Goal: Task Accomplishment & Management: Manage account settings

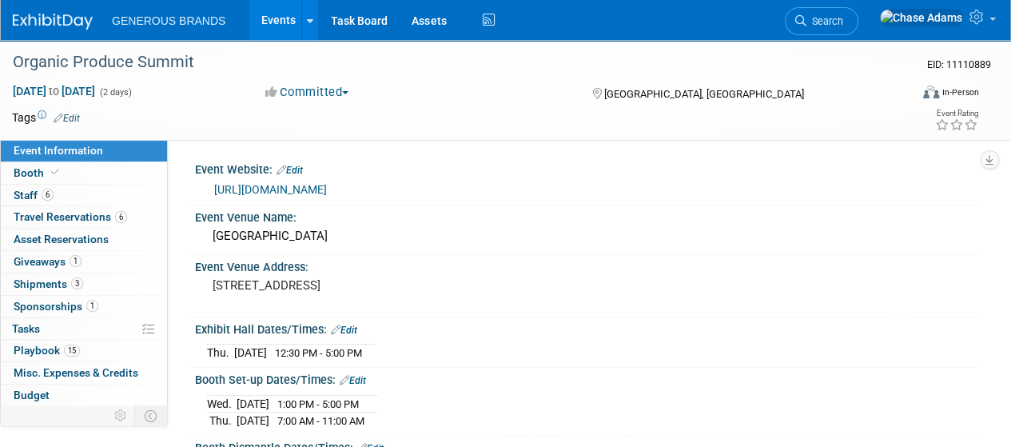
click at [77, 27] on img at bounding box center [53, 22] width 80 height 16
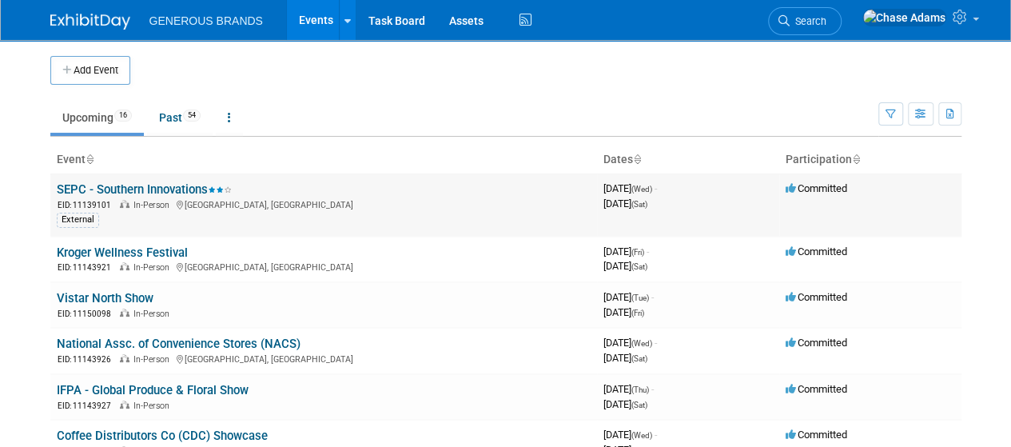
click at [155, 200] on span "In-Person" at bounding box center [153, 205] width 41 height 10
click at [166, 190] on link "SEPC - Southern Innovations" at bounding box center [144, 189] width 175 height 14
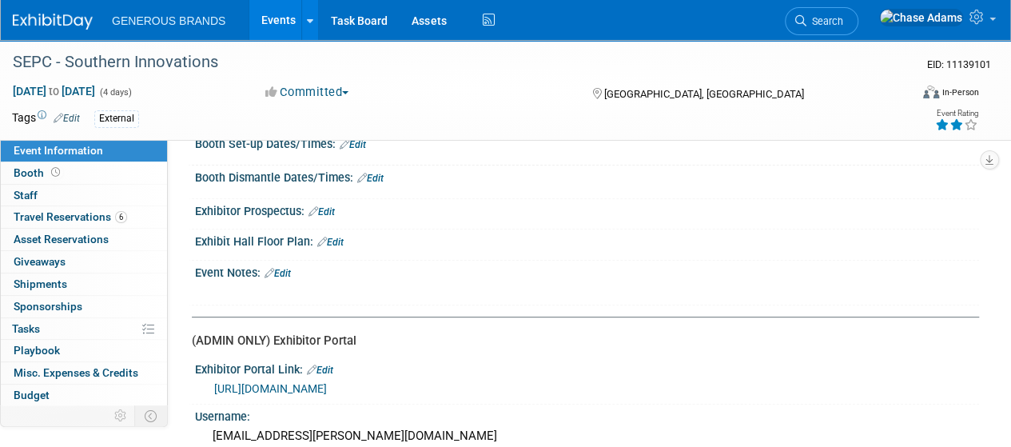
scroll to position [205, 0]
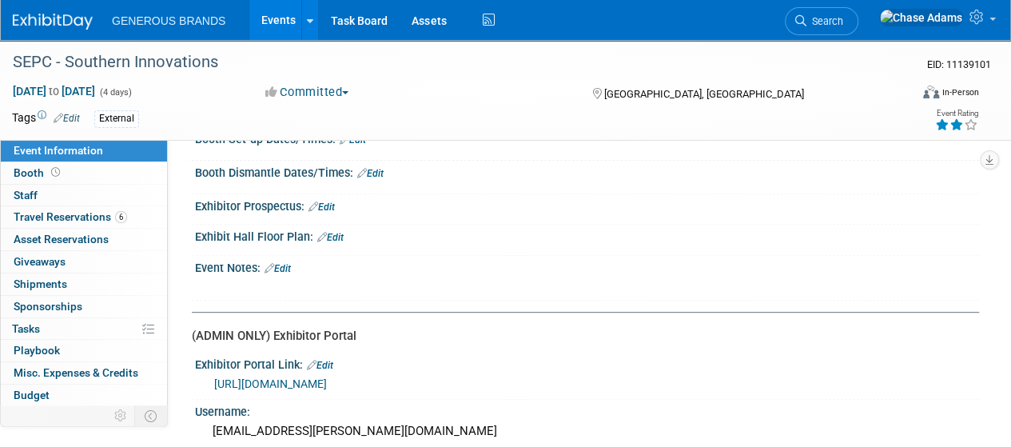
click at [331, 201] on link "Edit" at bounding box center [322, 206] width 26 height 11
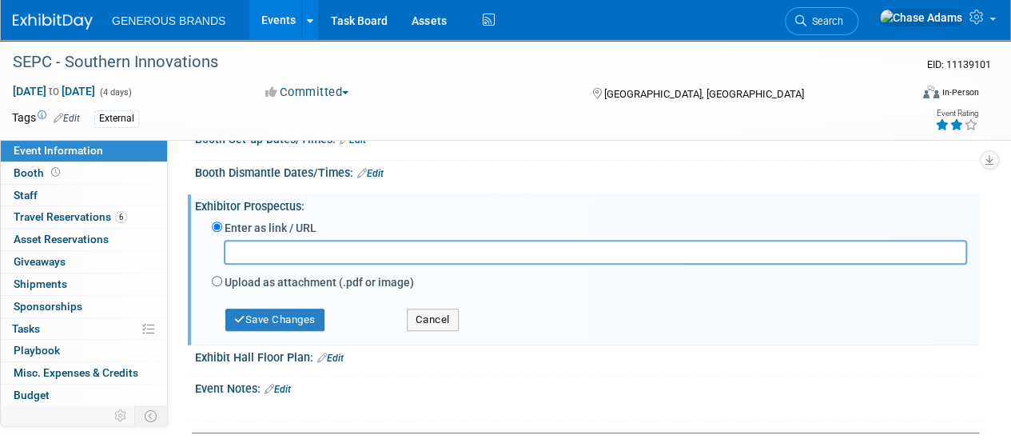
click at [237, 282] on label "Upload as attachment (.pdf or image)" at bounding box center [319, 282] width 189 height 16
click at [222, 282] on input "Upload as attachment (.pdf or image)" at bounding box center [217, 281] width 10 height 10
radio input "true"
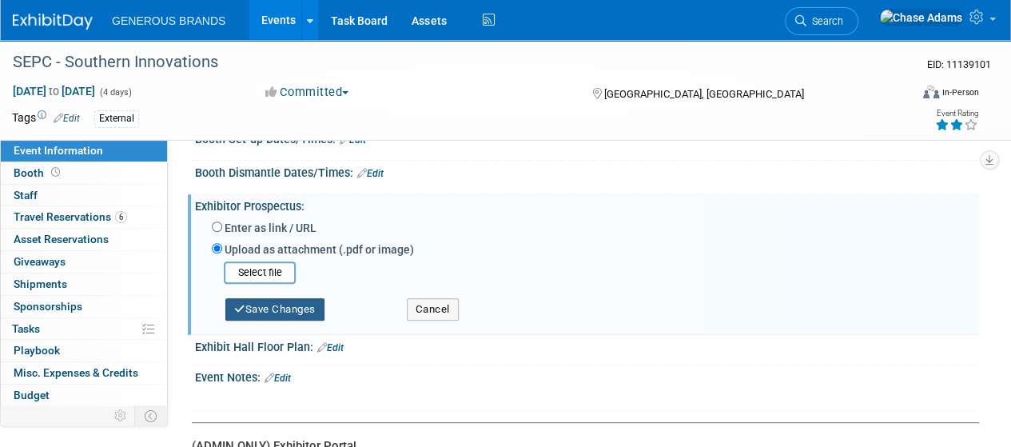
click at [267, 305] on button "Save Changes" at bounding box center [274, 309] width 99 height 22
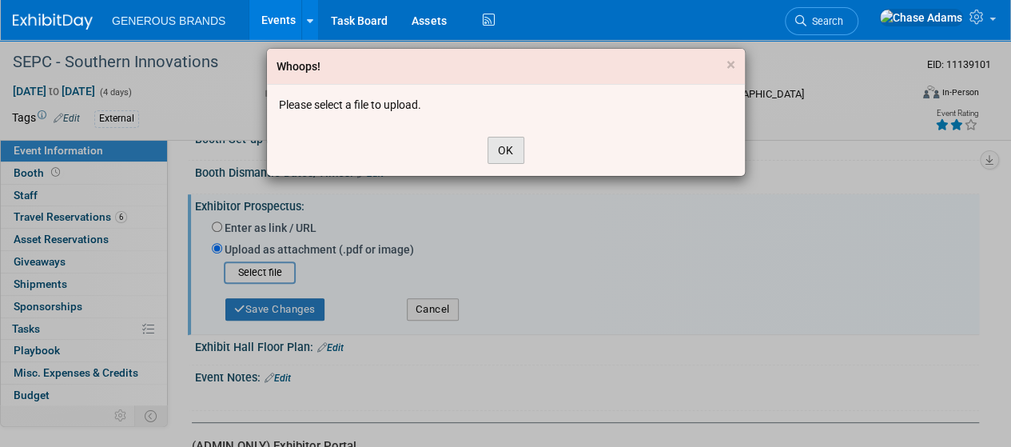
click at [497, 153] on button "OK" at bounding box center [506, 150] width 37 height 27
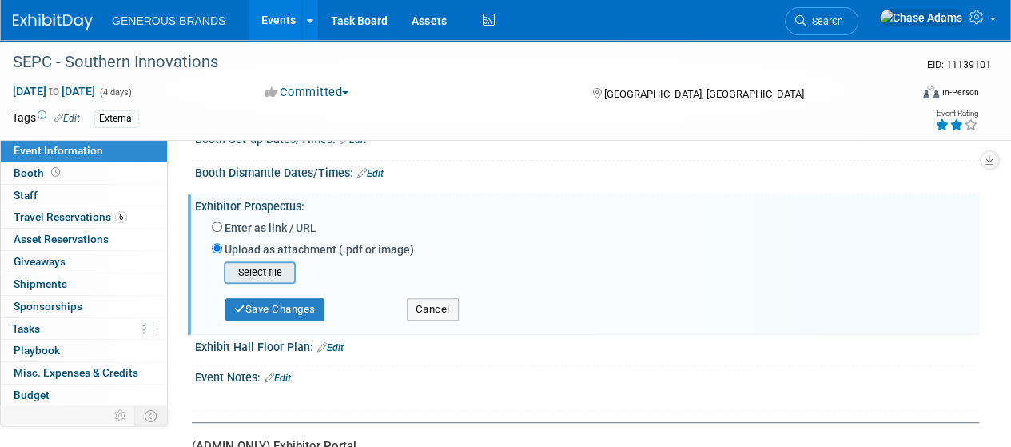
click at [266, 273] on input "file" at bounding box center [199, 272] width 190 height 19
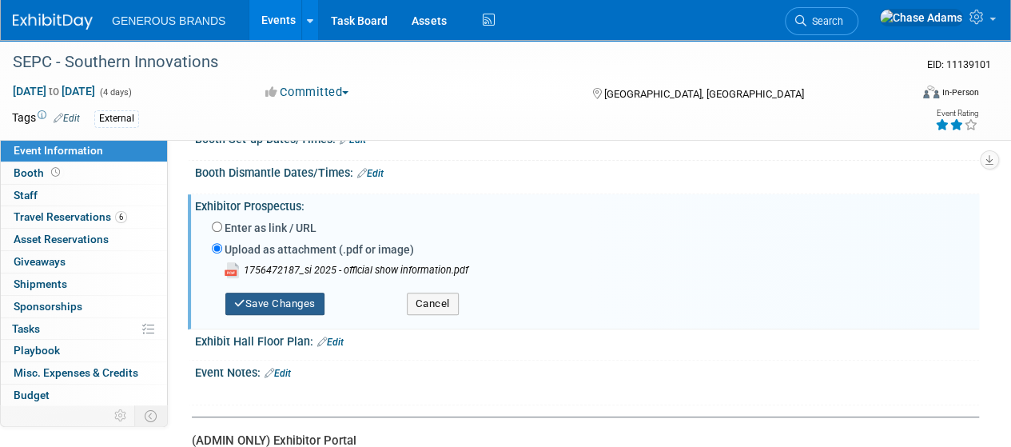
click at [273, 309] on button "Save Changes" at bounding box center [274, 304] width 99 height 22
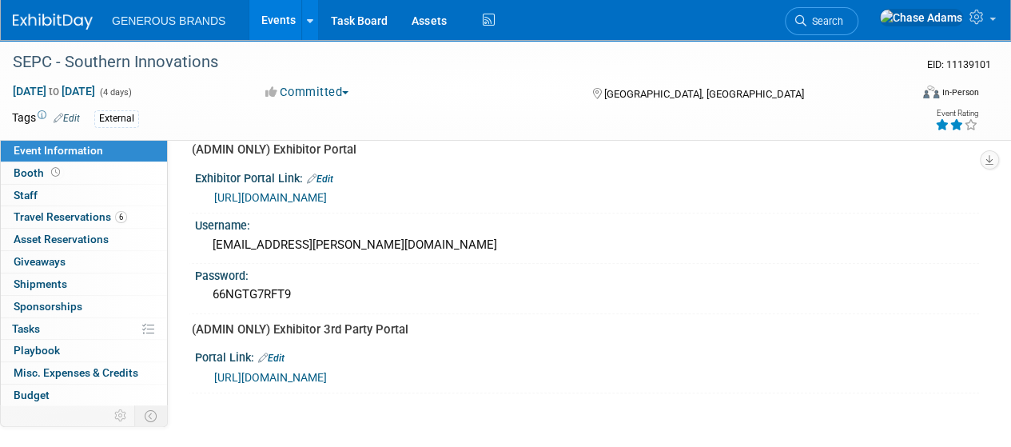
scroll to position [408, 0]
click at [68, 282] on link "0 Shipments 0" at bounding box center [84, 284] width 166 height 22
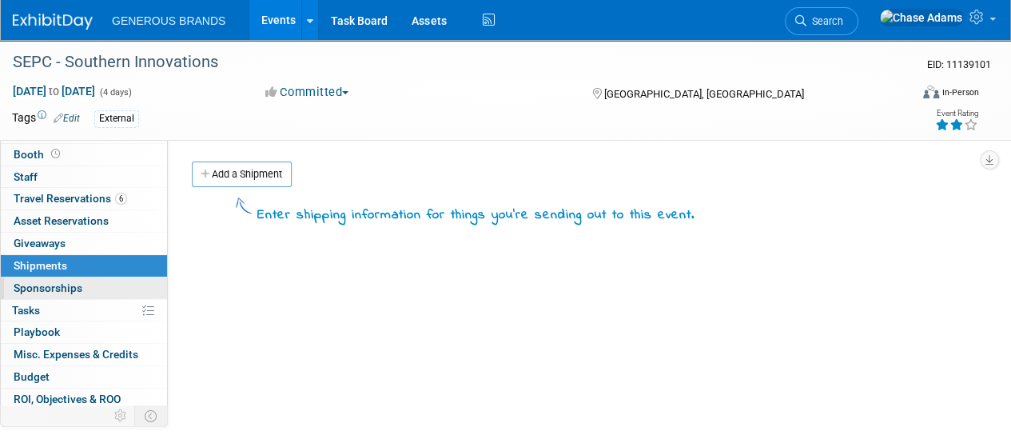
scroll to position [10, 0]
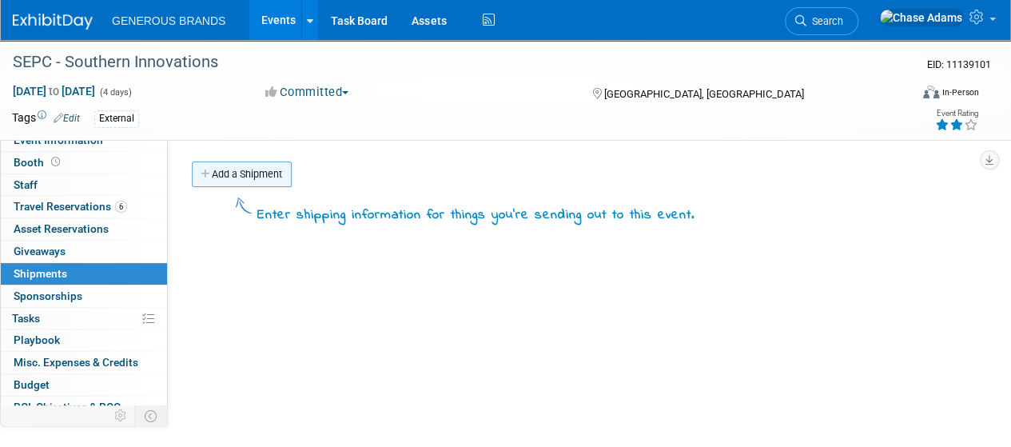
click at [274, 174] on link "Add a Shipment" at bounding box center [242, 174] width 100 height 26
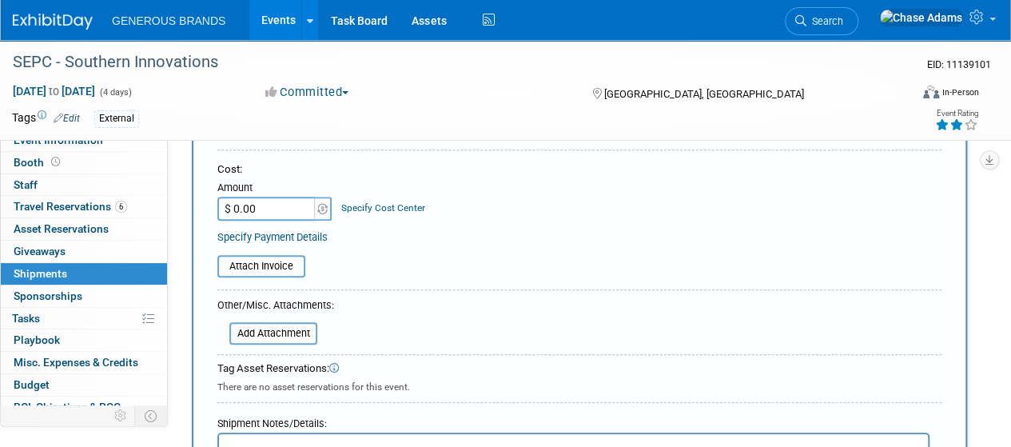
scroll to position [305, 0]
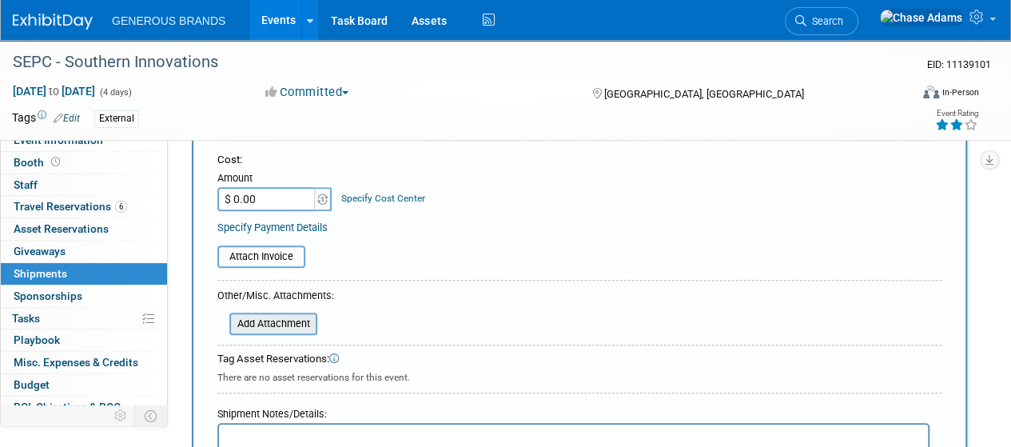
type input "Booth Assets"
click at [268, 325] on input "file" at bounding box center [220, 323] width 190 height 19
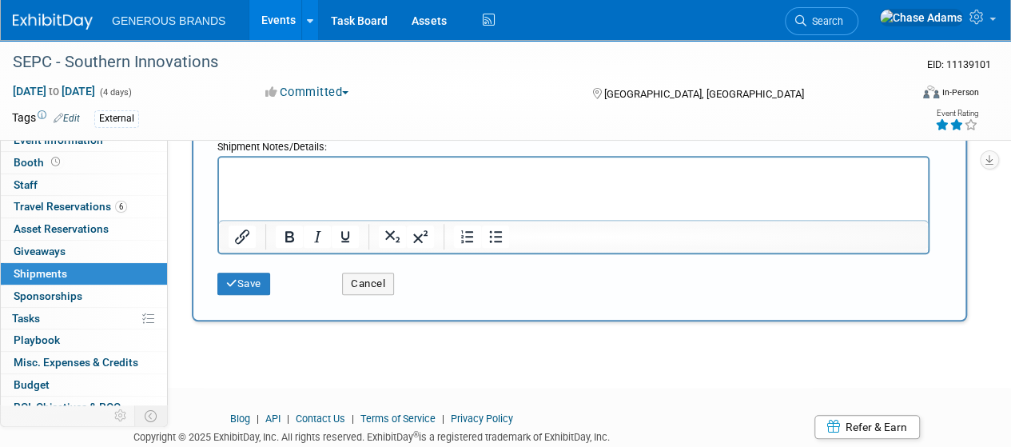
scroll to position [599, 0]
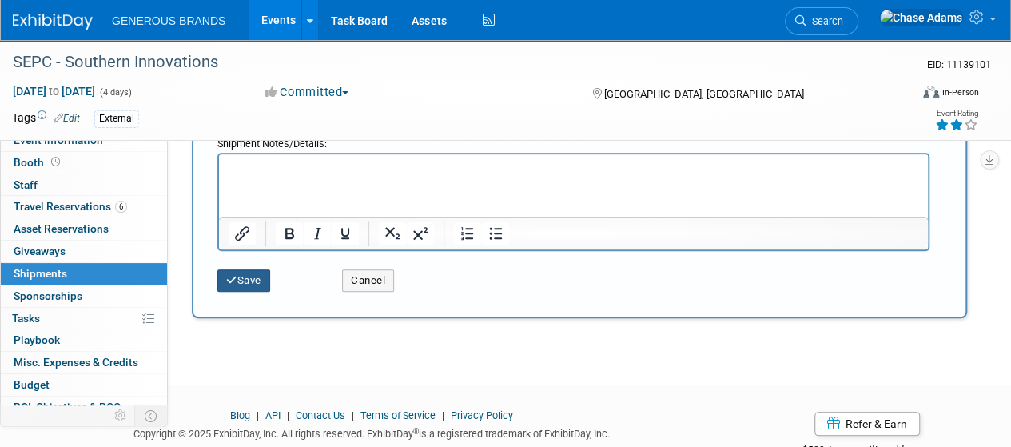
click at [235, 281] on icon "submit" at bounding box center [231, 280] width 11 height 10
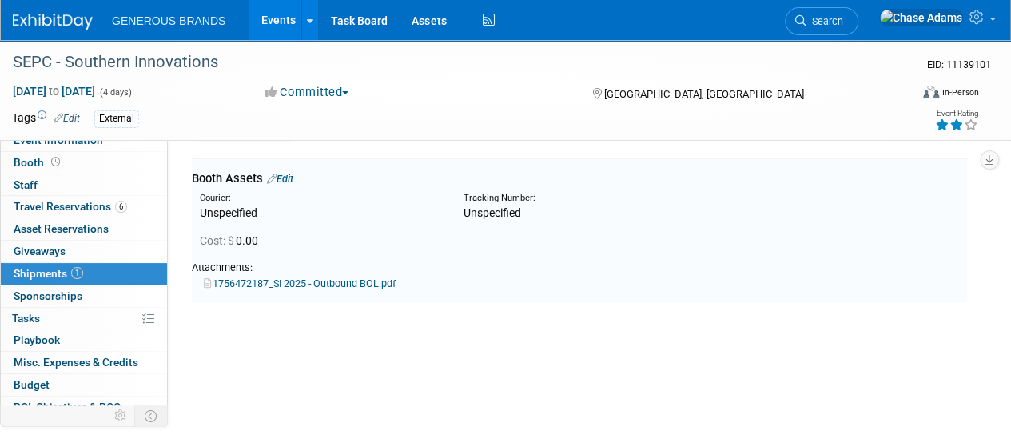
scroll to position [35, 0]
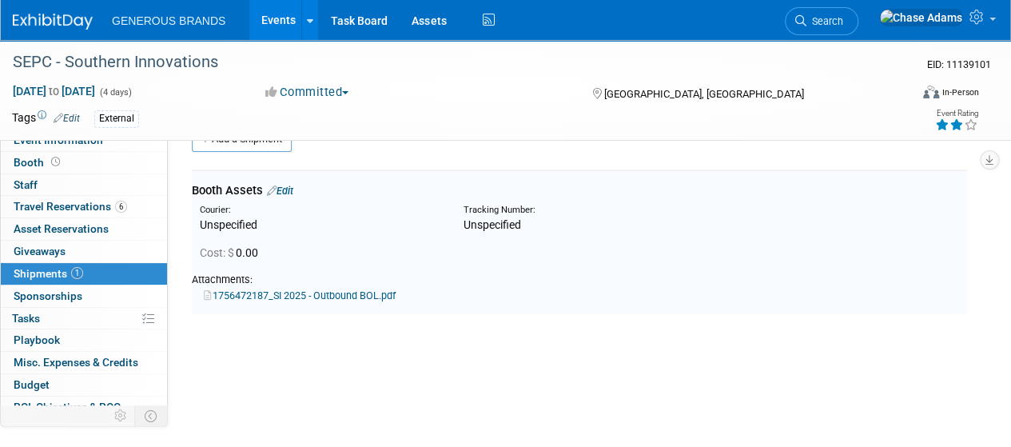
click at [339, 297] on link "1756472187_SI 2025 - Outbound BOL.pdf" at bounding box center [300, 295] width 192 height 12
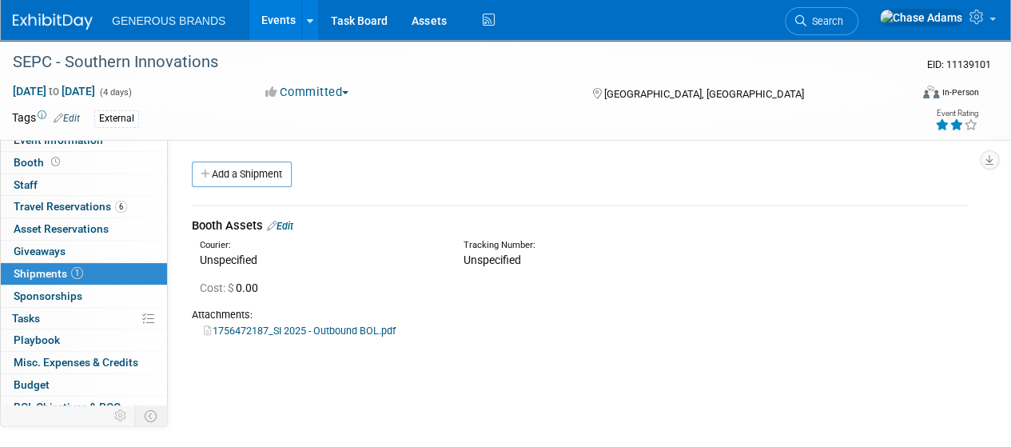
click at [286, 221] on link "Edit" at bounding box center [280, 226] width 26 height 12
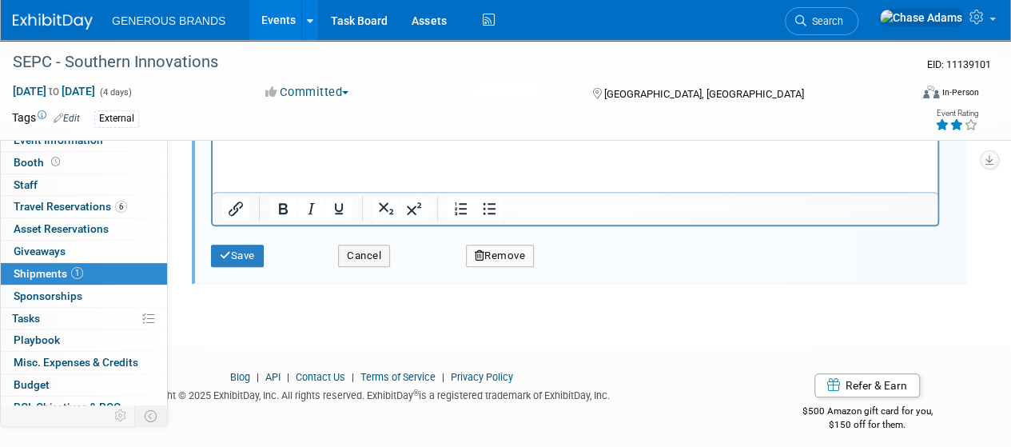
scroll to position [640, 0]
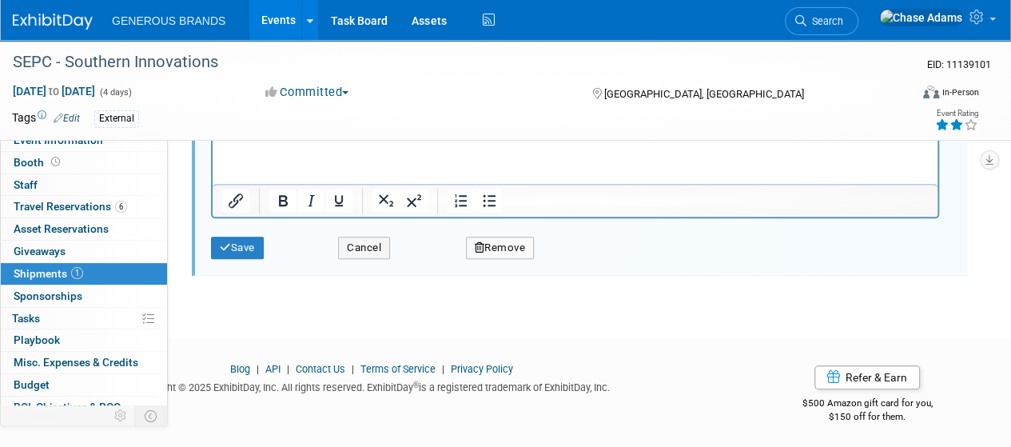
click at [508, 247] on button "Remove" at bounding box center [500, 248] width 69 height 22
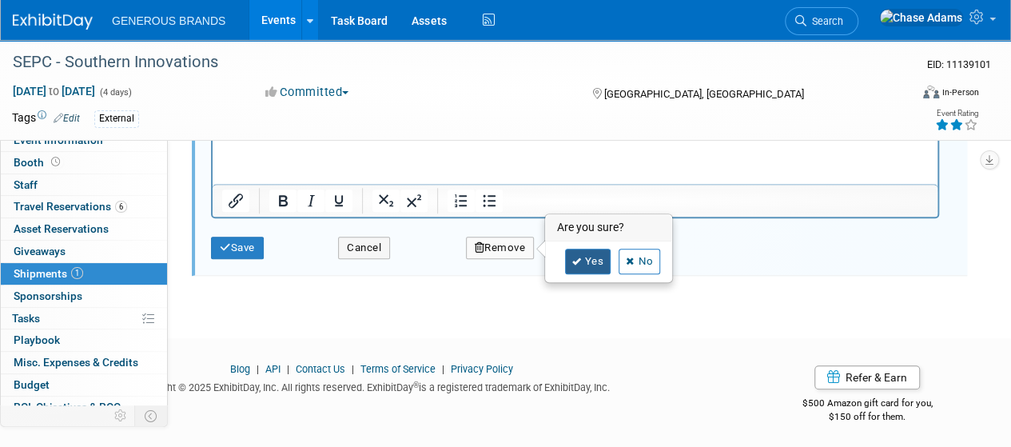
click at [604, 261] on link "Yes" at bounding box center [588, 262] width 46 height 26
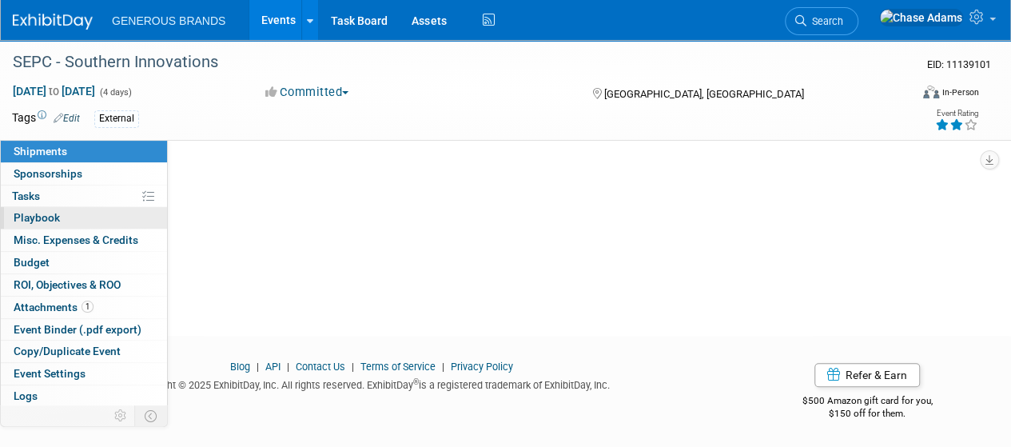
scroll to position [133, 0]
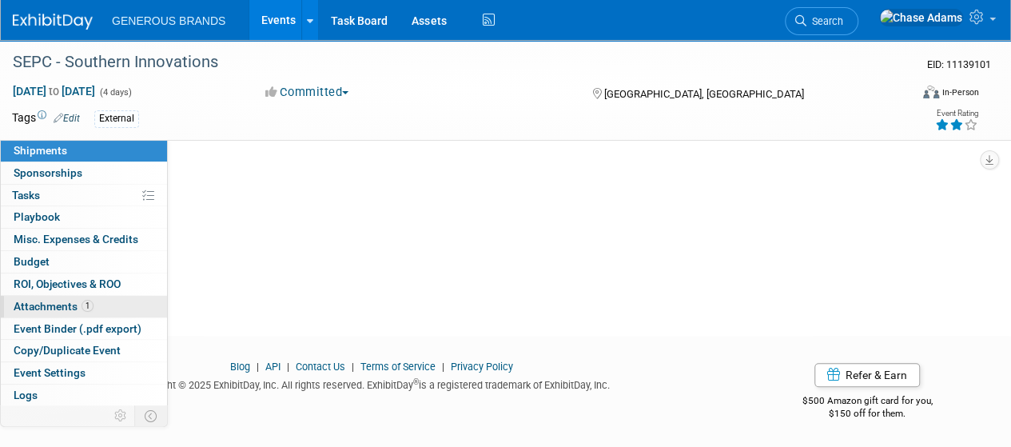
click at [68, 300] on span "Attachments 1" at bounding box center [54, 306] width 80 height 13
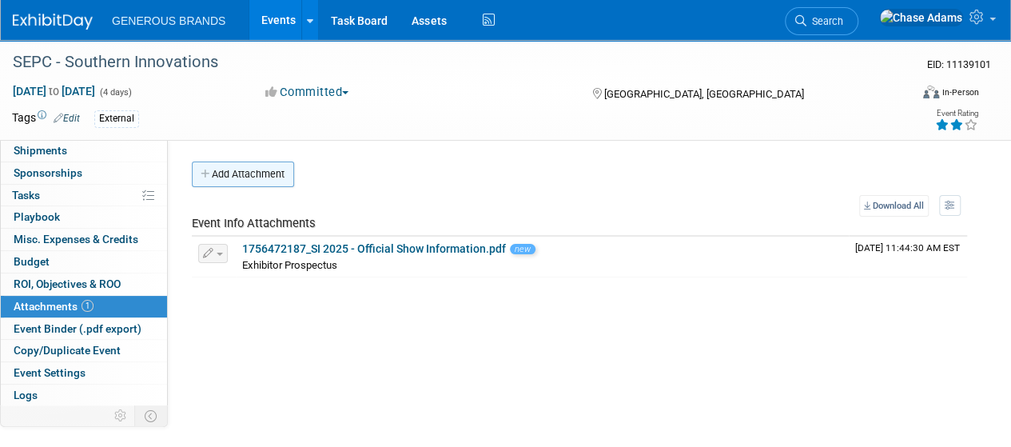
click at [256, 174] on button "Add Attachment" at bounding box center [243, 174] width 102 height 26
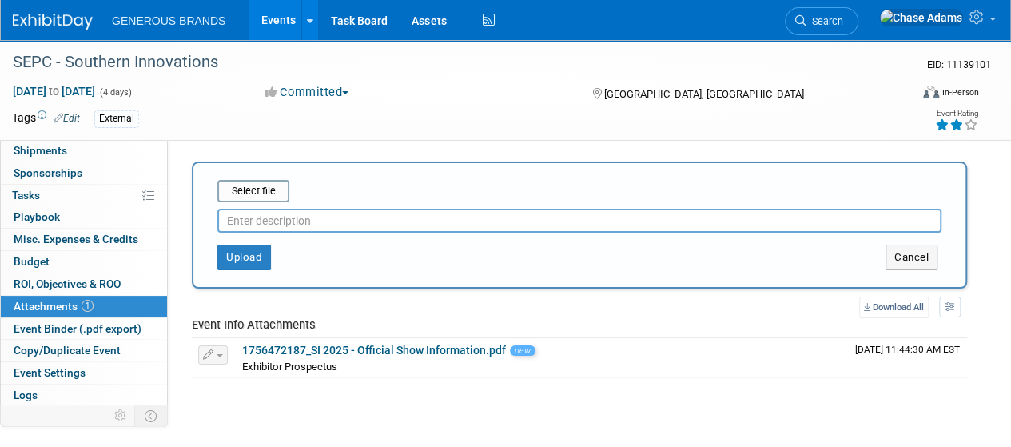
click at [273, 220] on input "text" at bounding box center [579, 221] width 724 height 24
type input "Outbound Shipment Packet"
click at [259, 193] on input "file" at bounding box center [193, 190] width 190 height 19
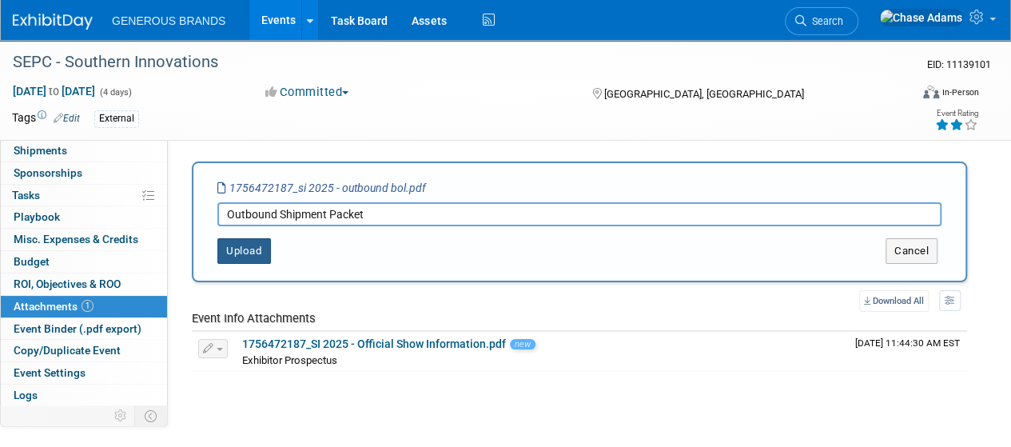
click at [248, 253] on button "Upload" at bounding box center [244, 251] width 54 height 26
